Goal: Check status: Check status

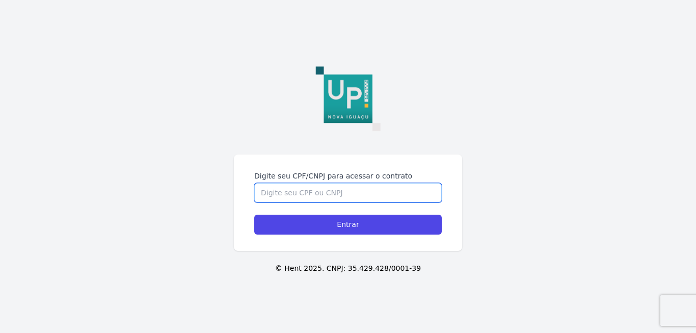
click at [337, 187] on input "Digite seu CPF/CNPJ para acessar o contrato" at bounding box center [348, 192] width 188 height 19
type input "05696258743"
click at [254, 215] on input "Entrar" at bounding box center [348, 225] width 188 height 20
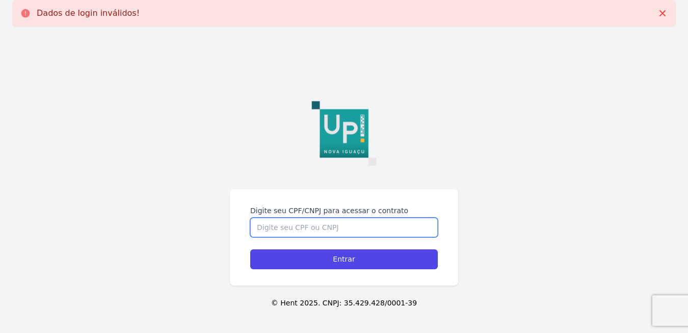
click at [404, 227] on input "Digite seu CPF/CNPJ para acessar o contrato" at bounding box center [344, 227] width 188 height 19
type input "05696258743"
click at [250, 249] on input "Entrar" at bounding box center [344, 259] width 188 height 20
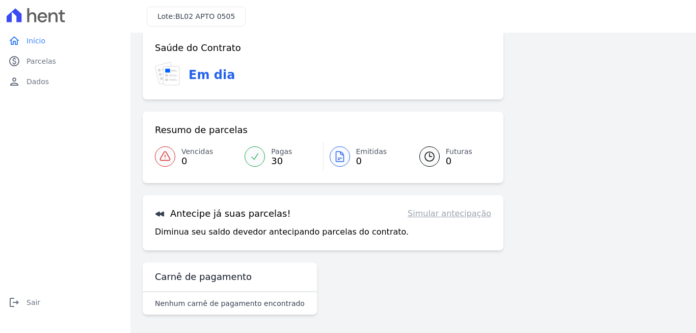
scroll to position [17, 0]
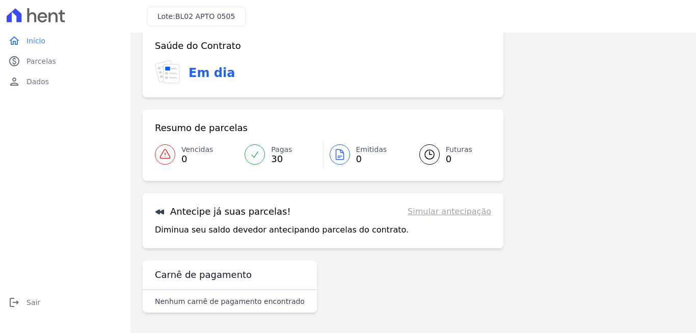
click at [277, 153] on span "Pagas" at bounding box center [281, 149] width 21 height 11
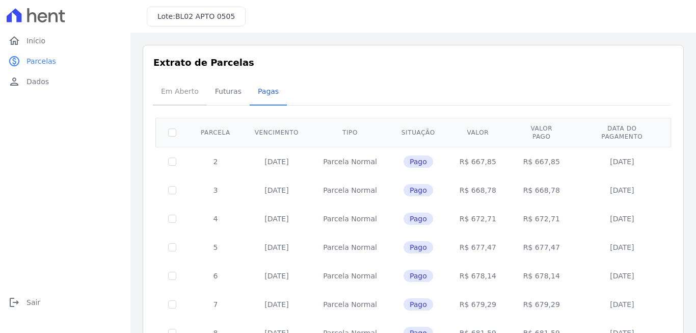
click at [188, 92] on span "Em Aberto" at bounding box center [180, 91] width 50 height 20
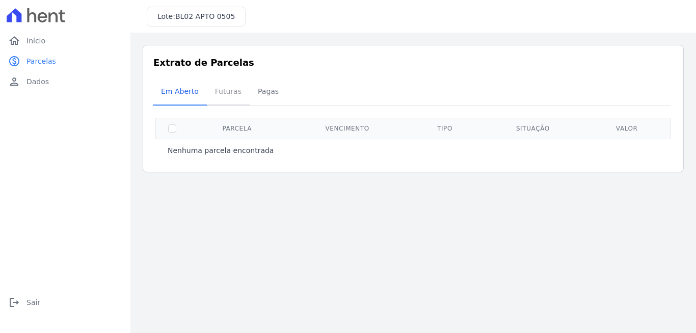
click at [209, 92] on span "Futuras" at bounding box center [228, 91] width 39 height 20
click at [266, 95] on span "Pagas" at bounding box center [268, 91] width 33 height 20
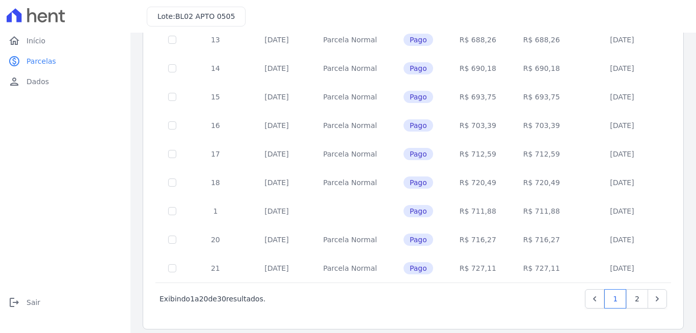
scroll to position [436, 0]
click at [629, 289] on link "2" at bounding box center [637, 297] width 22 height 19
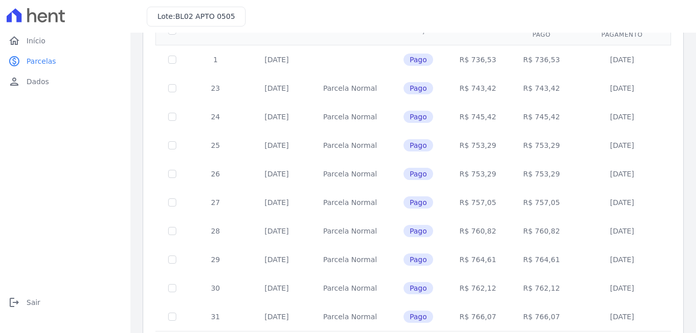
scroll to position [151, 0]
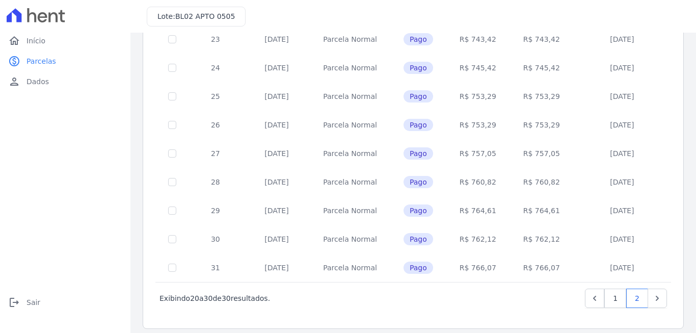
click at [413, 261] on span "Pago" at bounding box center [419, 267] width 30 height 12
click at [652, 293] on icon "Next" at bounding box center [657, 298] width 10 height 10
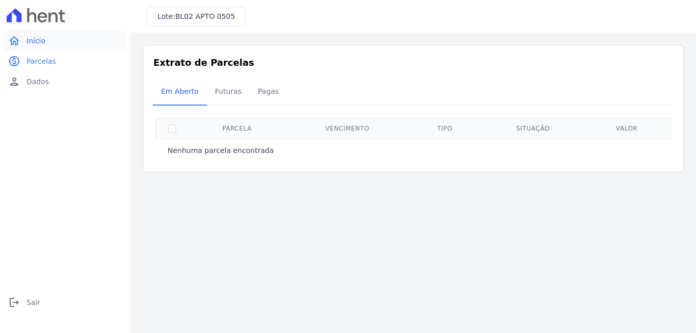
click at [22, 42] on link "home Início" at bounding box center [65, 41] width 122 height 20
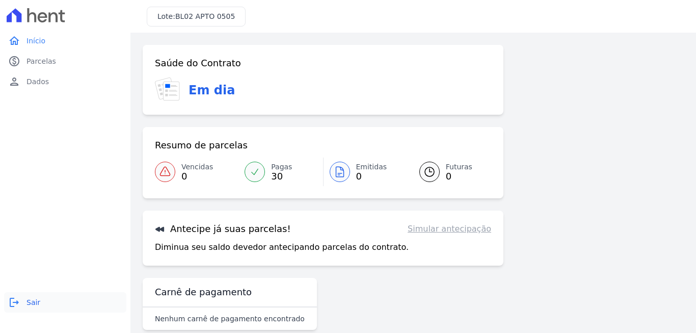
click at [21, 298] on link "logout Sair" at bounding box center [65, 302] width 122 height 20
